Goal: Navigation & Orientation: Find specific page/section

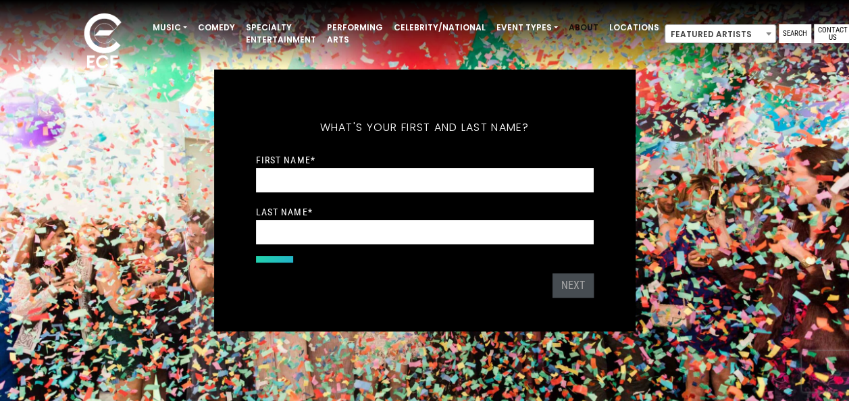
click at [566, 30] on link "About" at bounding box center [584, 27] width 41 height 23
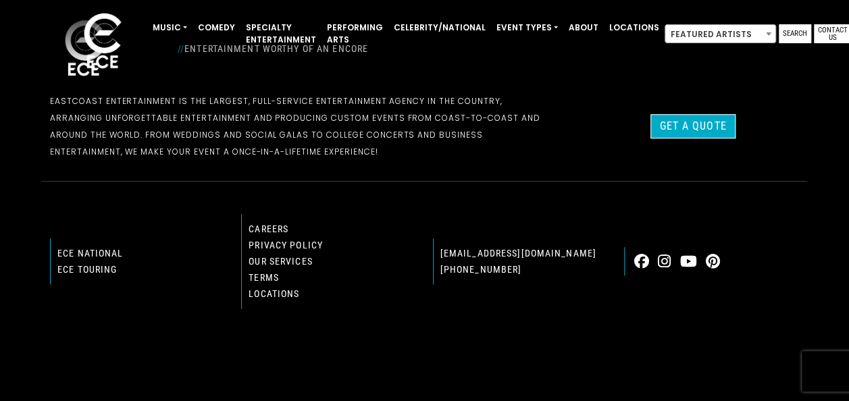
scroll to position [420, 0]
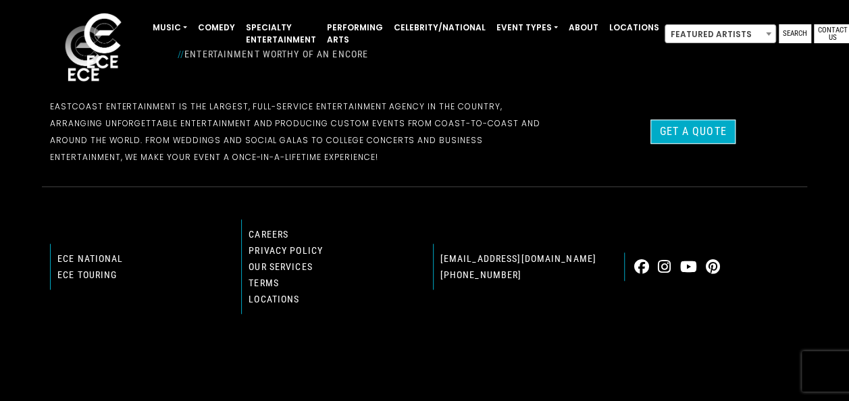
scroll to position [414, 0]
